Goal: Check status

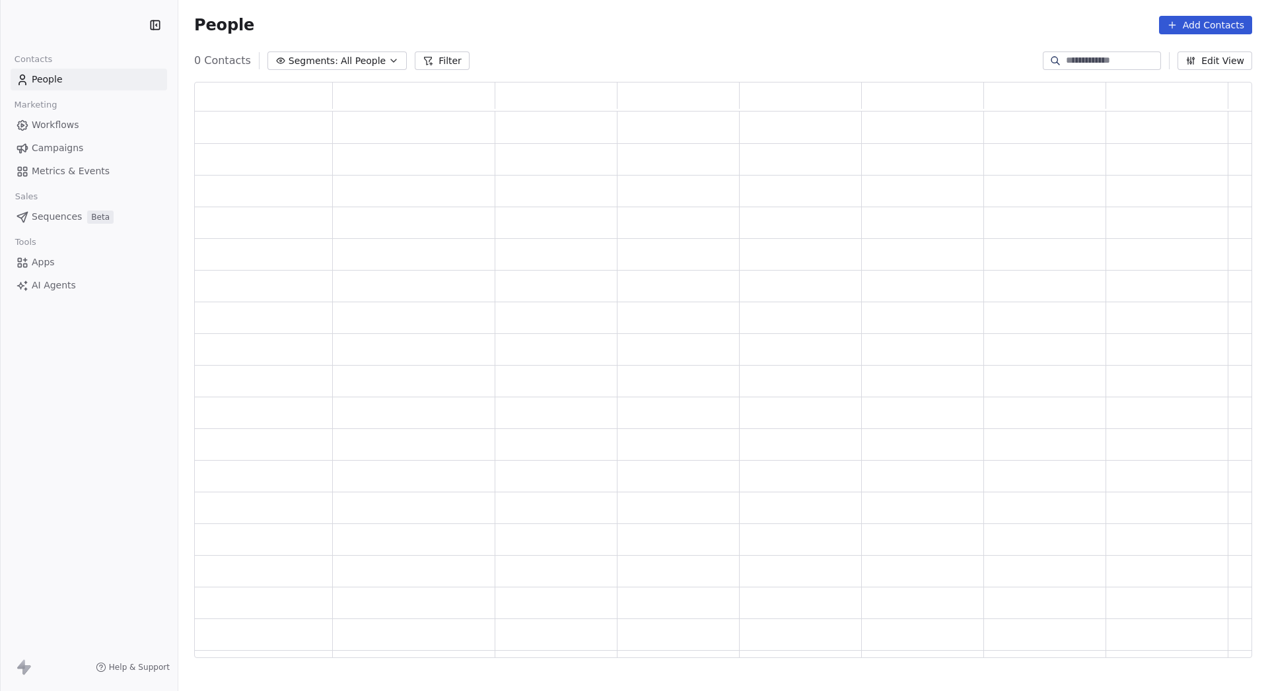
scroll to position [567, 1048]
click at [94, 149] on link "Campaigns" at bounding box center [89, 148] width 157 height 22
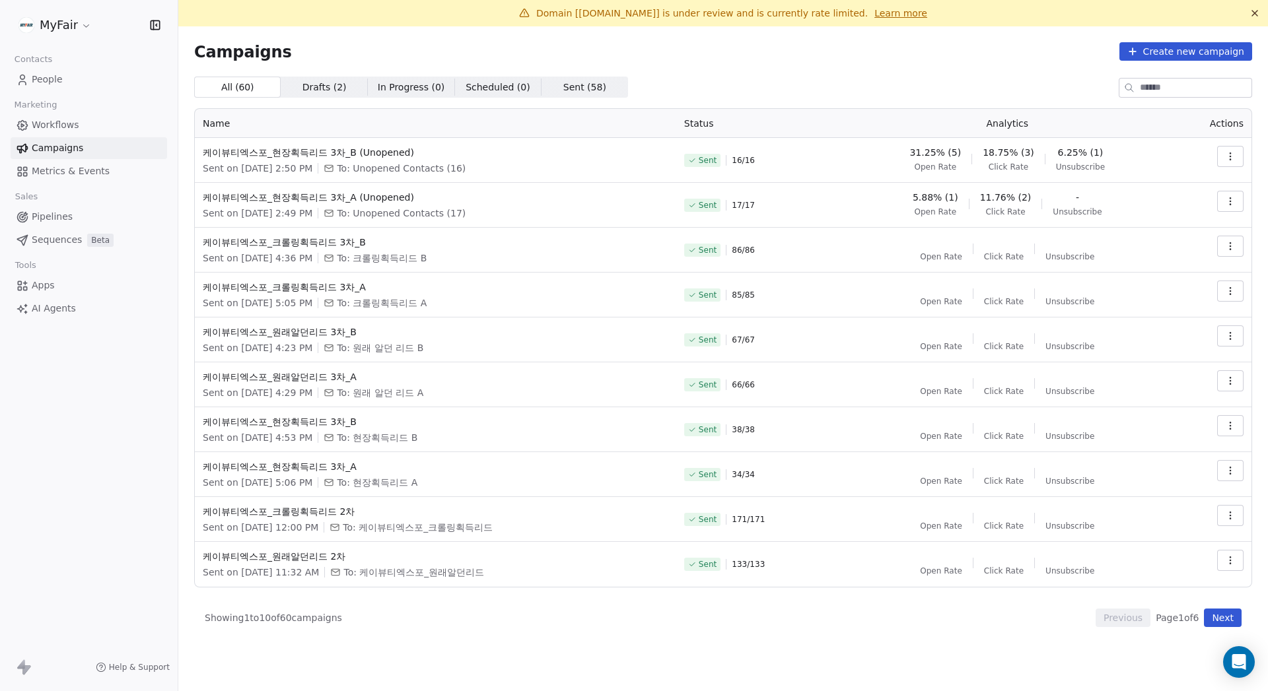
click at [52, 118] on span "Workflows" at bounding box center [56, 125] width 48 height 14
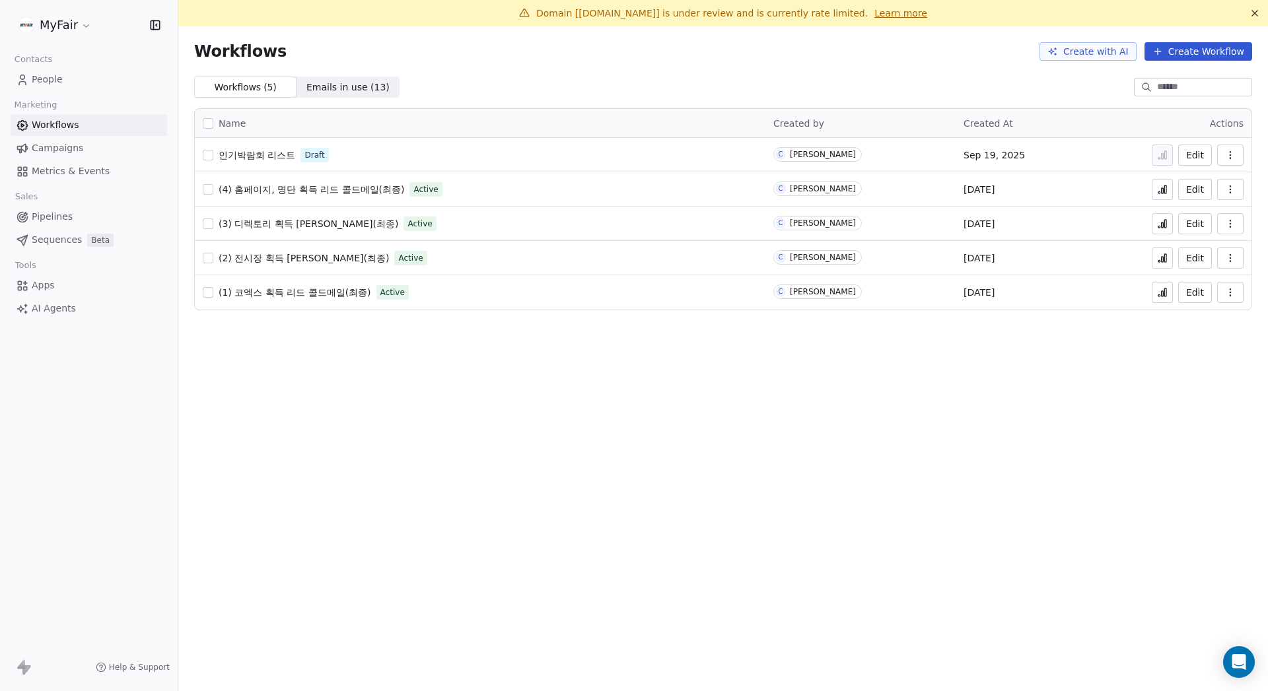
click at [1229, 292] on icon "button" at bounding box center [1230, 292] width 11 height 11
click at [1162, 291] on icon at bounding box center [1162, 292] width 11 height 11
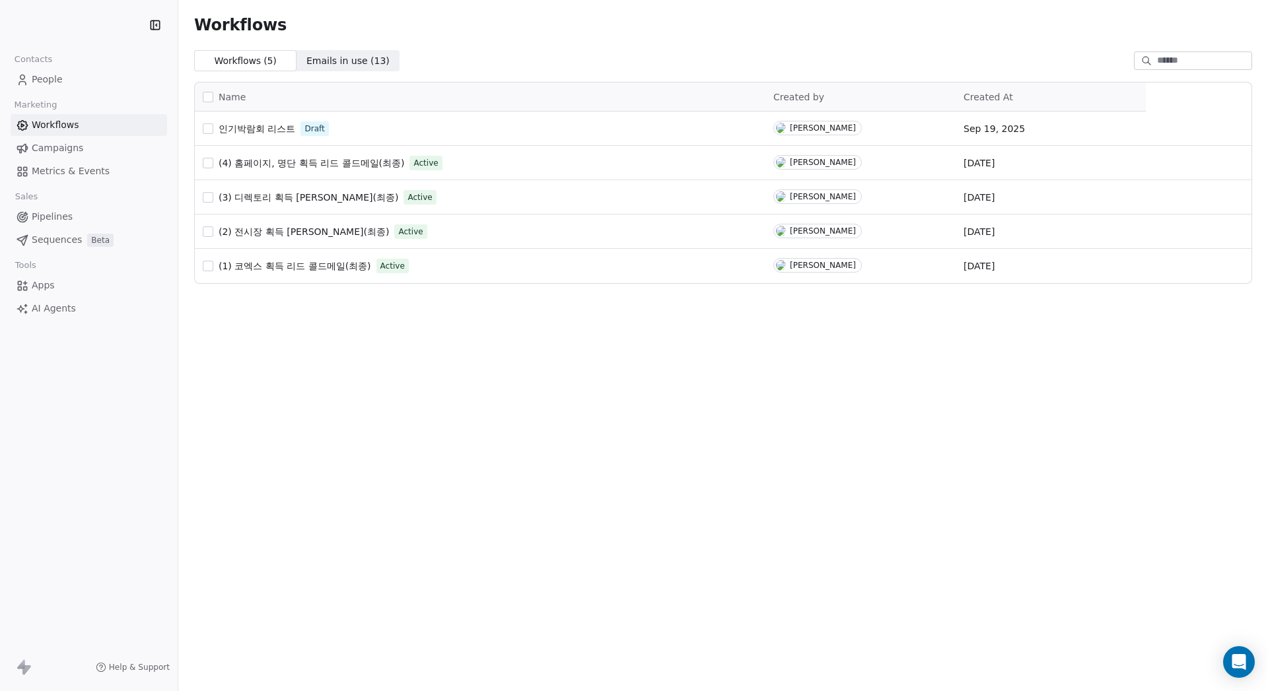
click at [288, 261] on span "(1) 코엑스 획득 리드 콜드메일(최종)" at bounding box center [295, 266] width 153 height 11
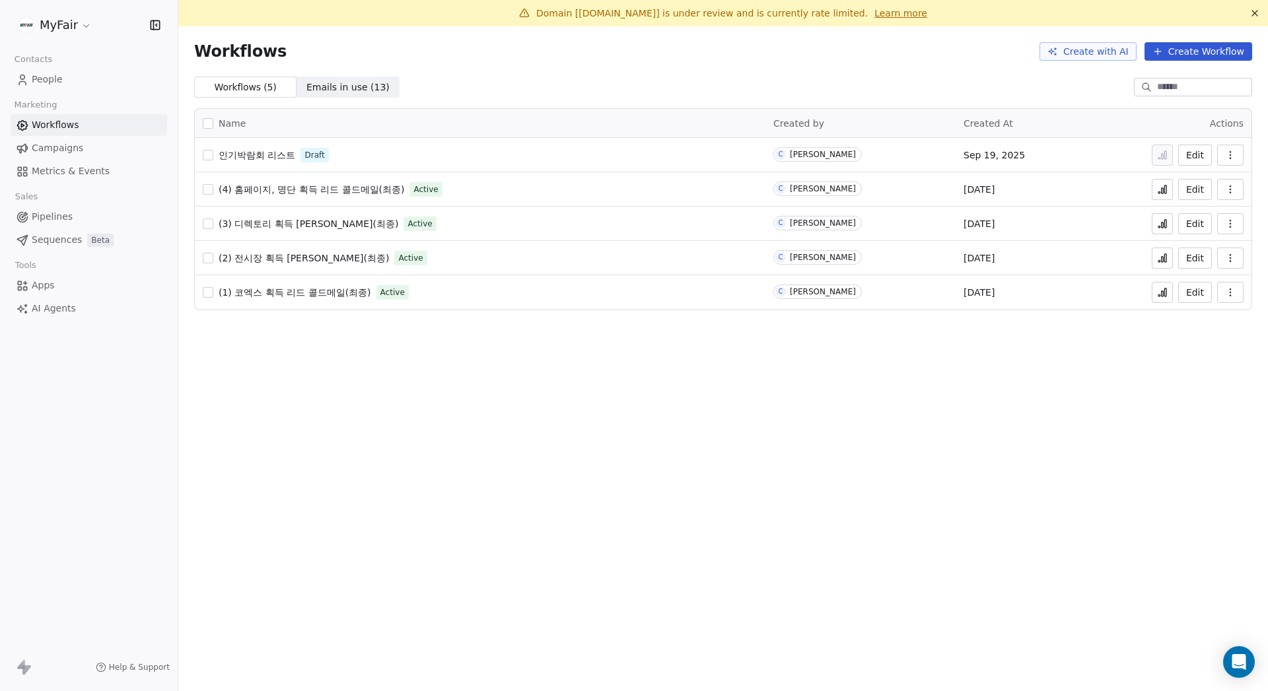
click at [287, 293] on span "(1) 코엑스 획득 리드 콜드메일(최종)" at bounding box center [295, 292] width 153 height 11
